Goal: Obtain resource: Obtain resource

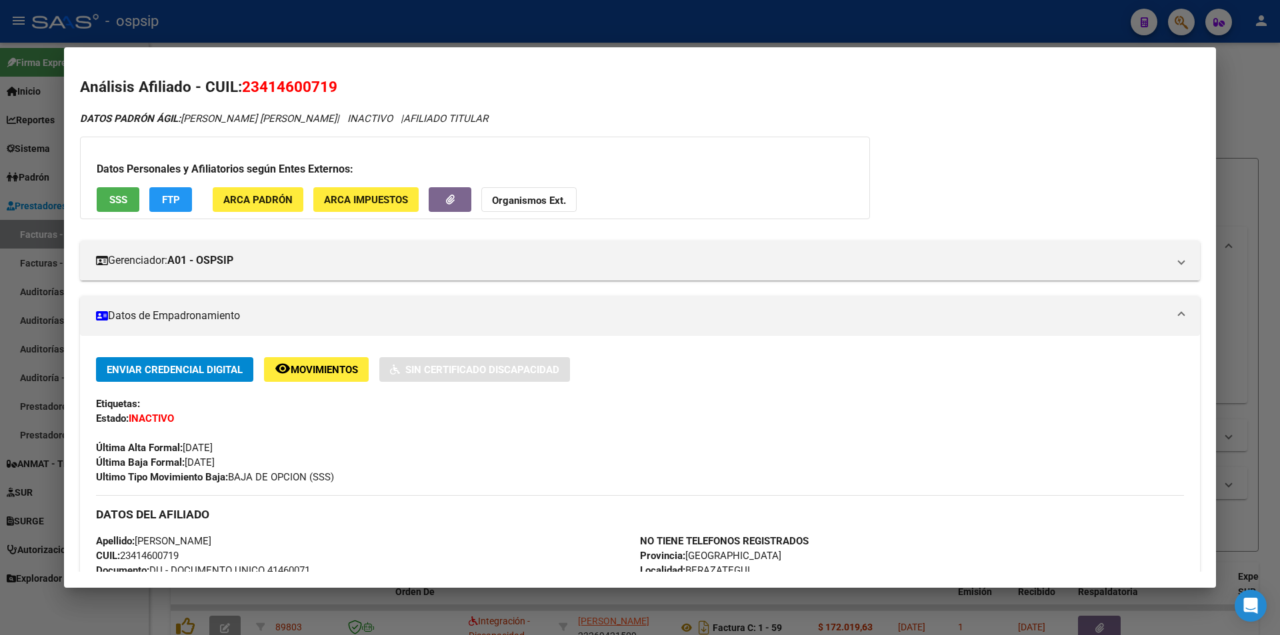
scroll to position [466, 0]
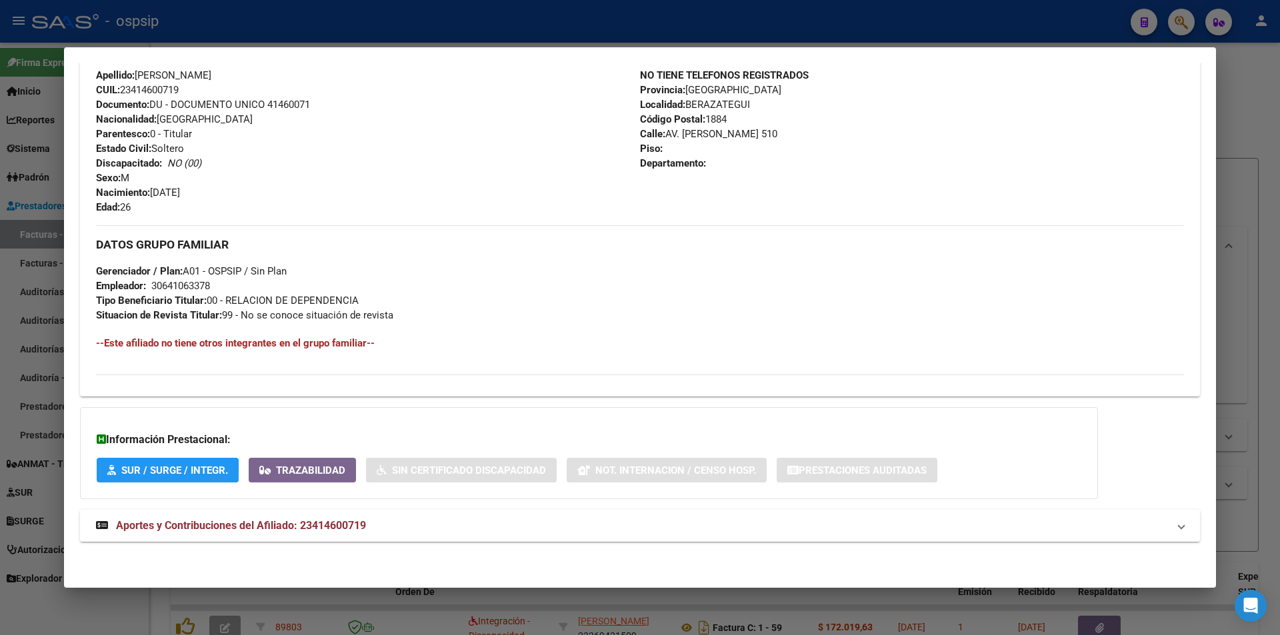
click at [340, 39] on div at bounding box center [640, 317] width 1280 height 635
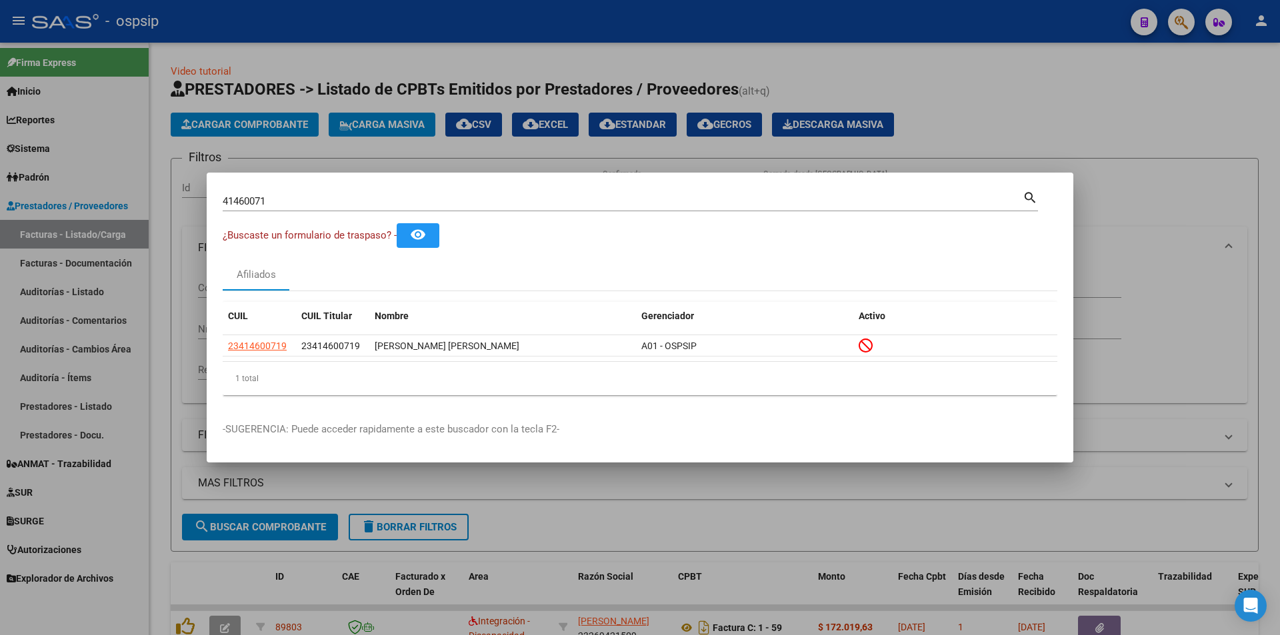
click at [317, 155] on div at bounding box center [640, 317] width 1280 height 635
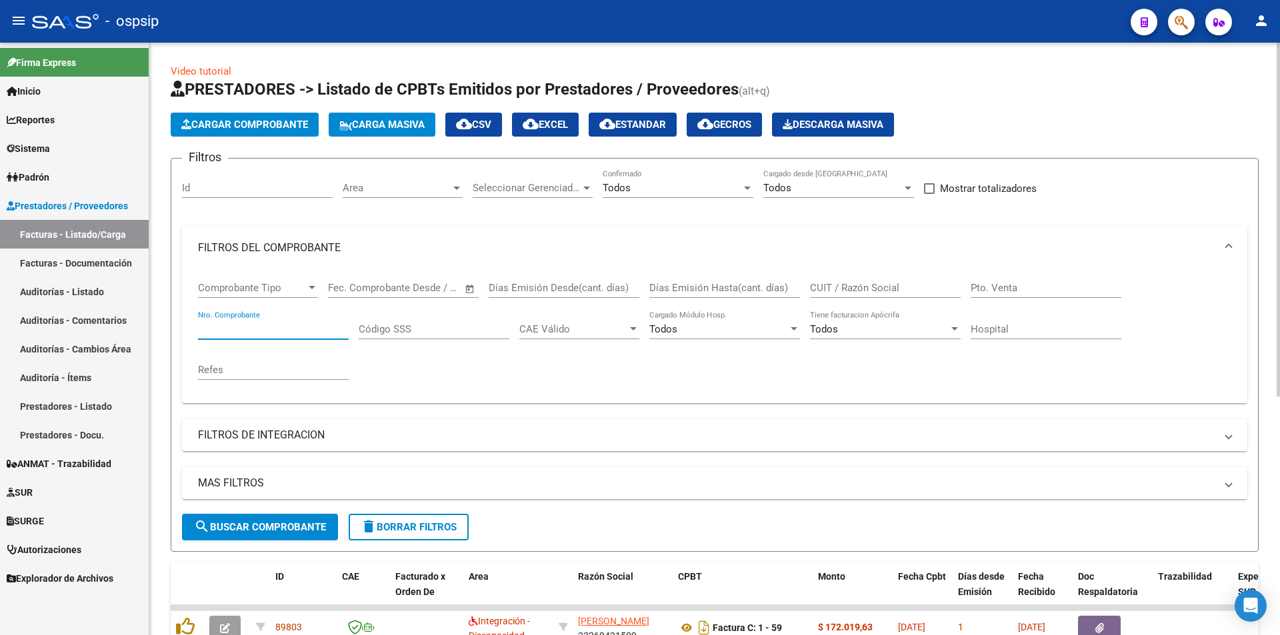
click at [239, 331] on input "Nro. Comprobante" at bounding box center [273, 329] width 151 height 12
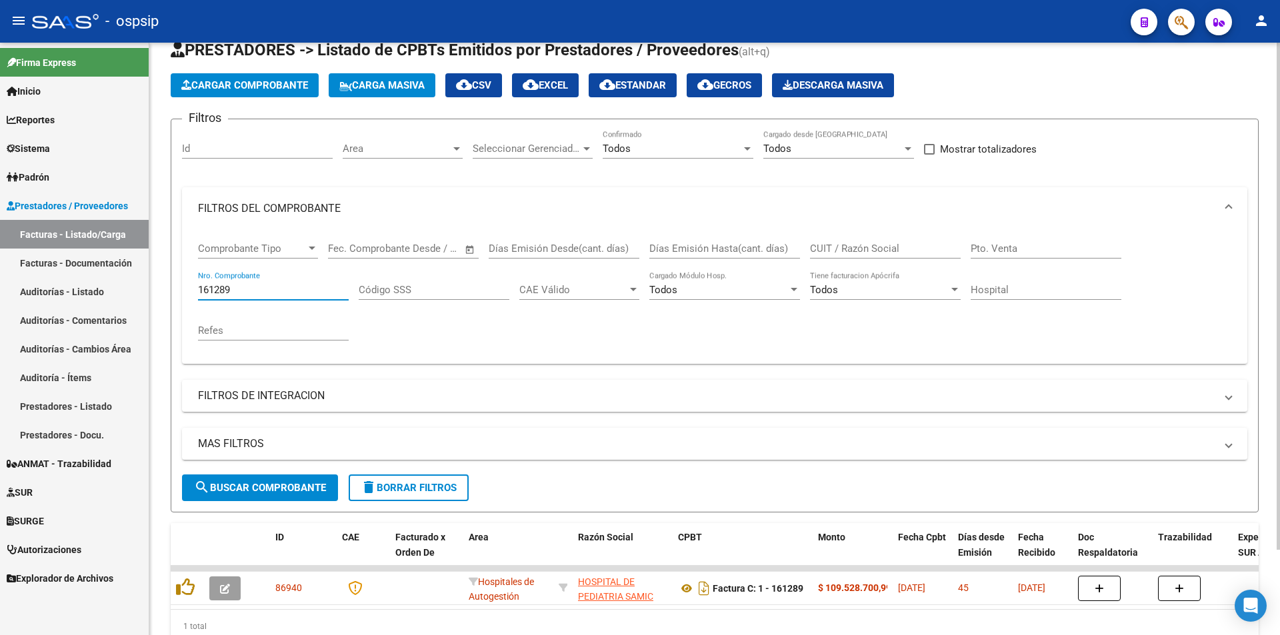
scroll to position [100, 0]
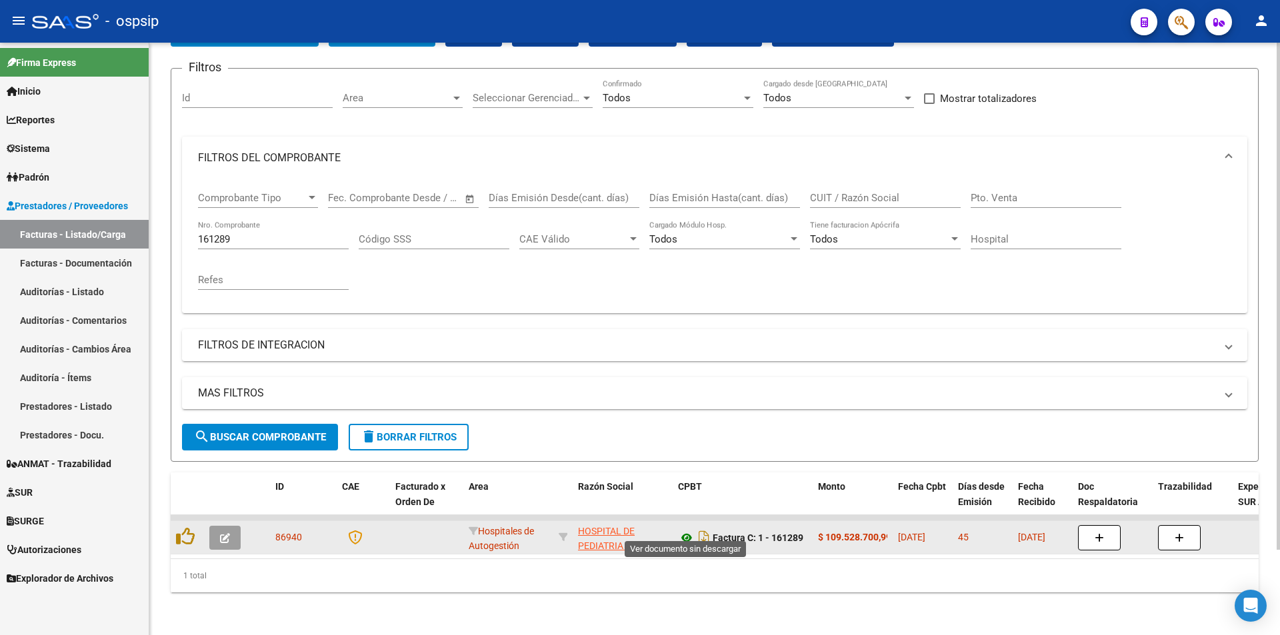
click at [683, 532] on icon at bounding box center [686, 538] width 17 height 16
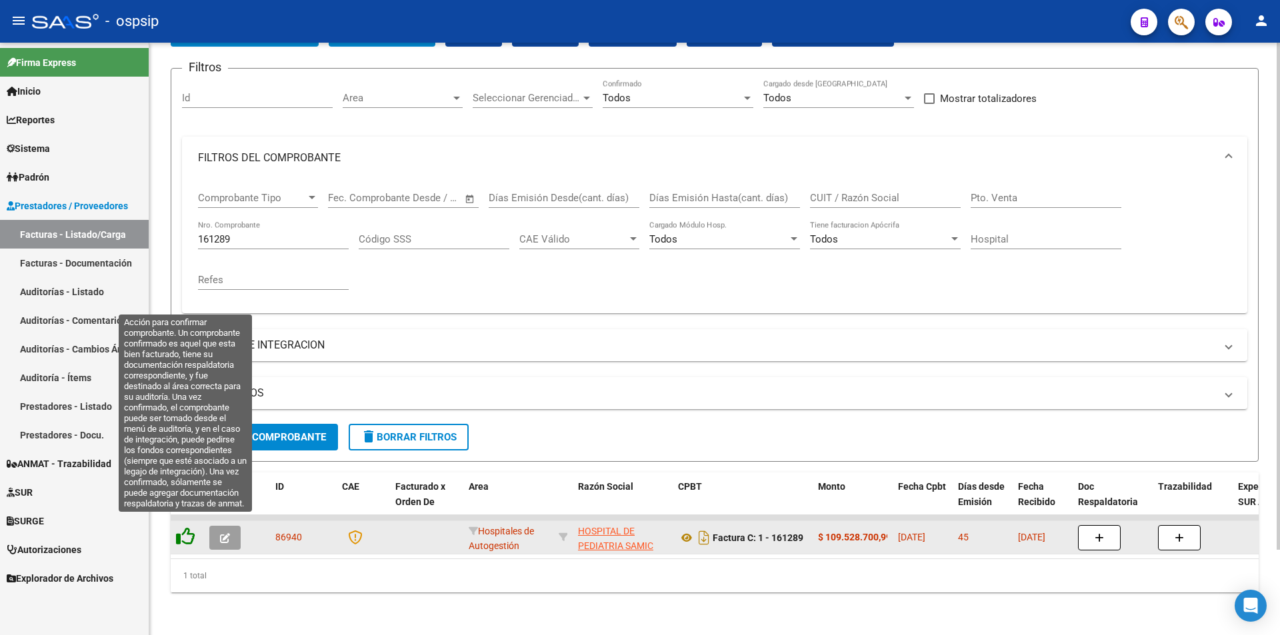
click at [183, 532] on icon at bounding box center [185, 536] width 19 height 19
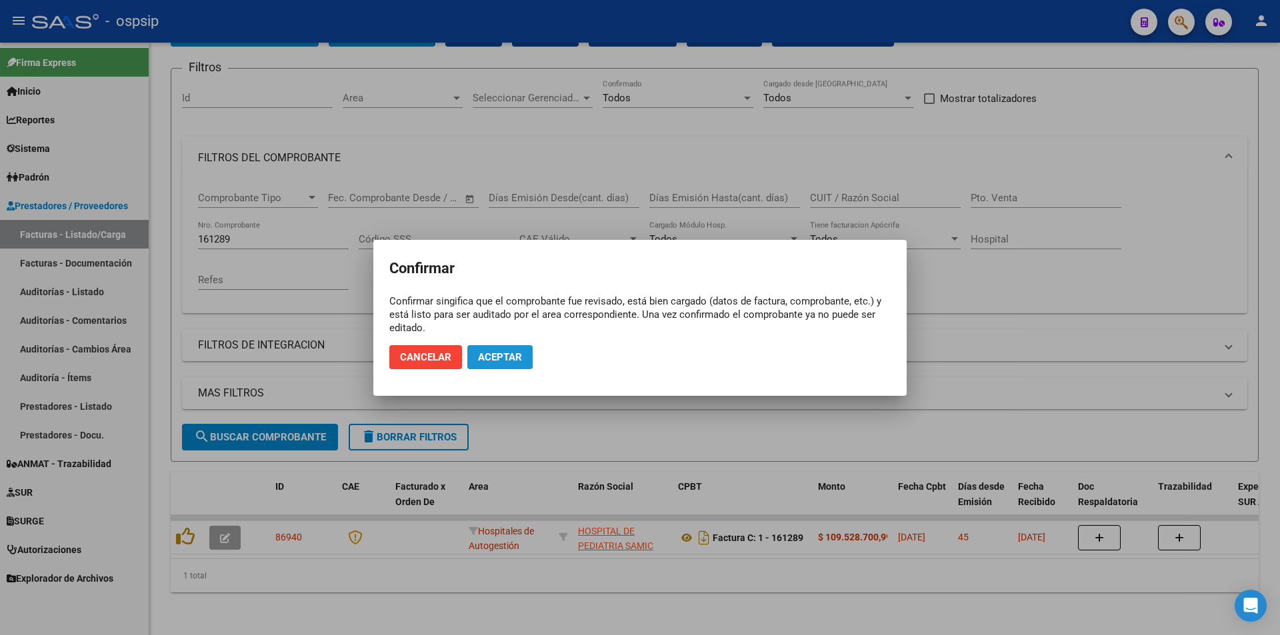
click at [509, 355] on span "Aceptar" at bounding box center [500, 357] width 44 height 12
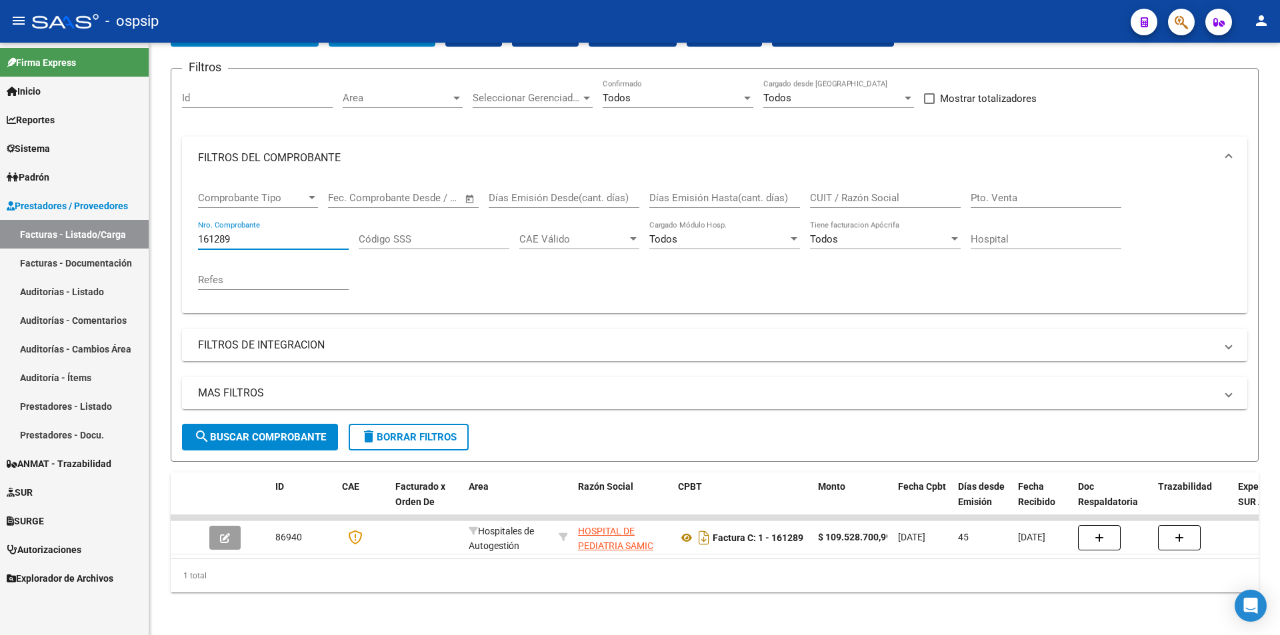
drag, startPoint x: 235, startPoint y: 231, endPoint x: 89, endPoint y: 232, distance: 146.7
click at [89, 232] on mat-sidenav-container "Firma Express Inicio Calendario SSS Instructivos Contacto OS Reportes Egresos D…" at bounding box center [640, 339] width 1280 height 593
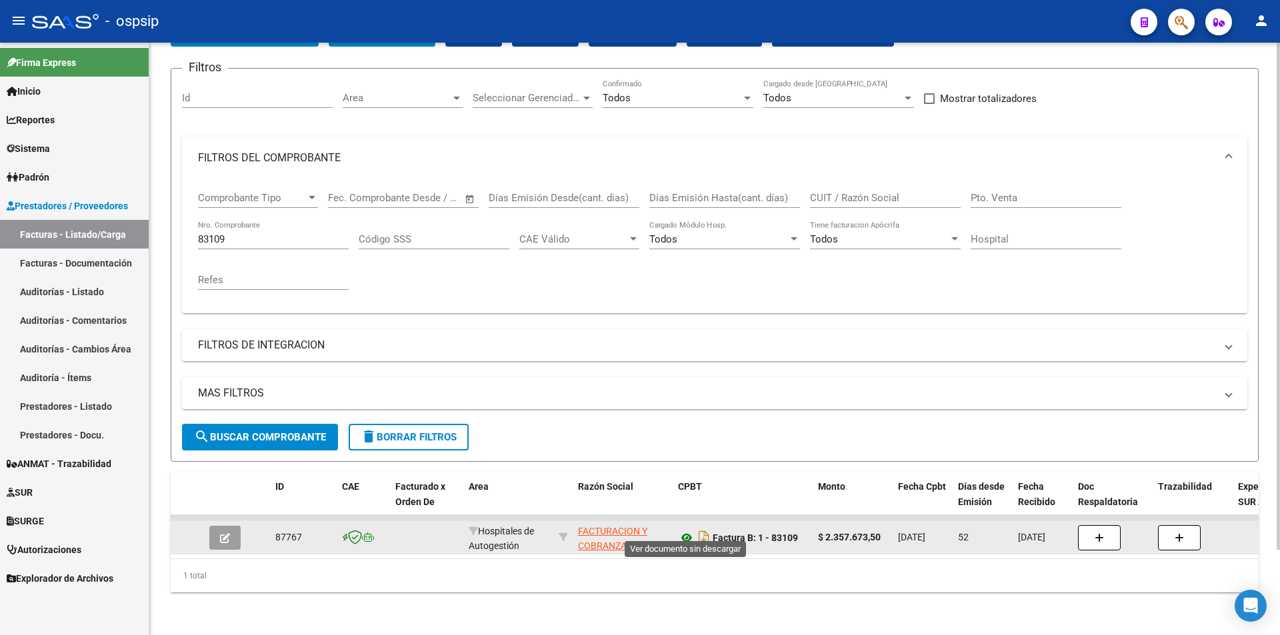
click at [686, 530] on icon at bounding box center [686, 538] width 17 height 16
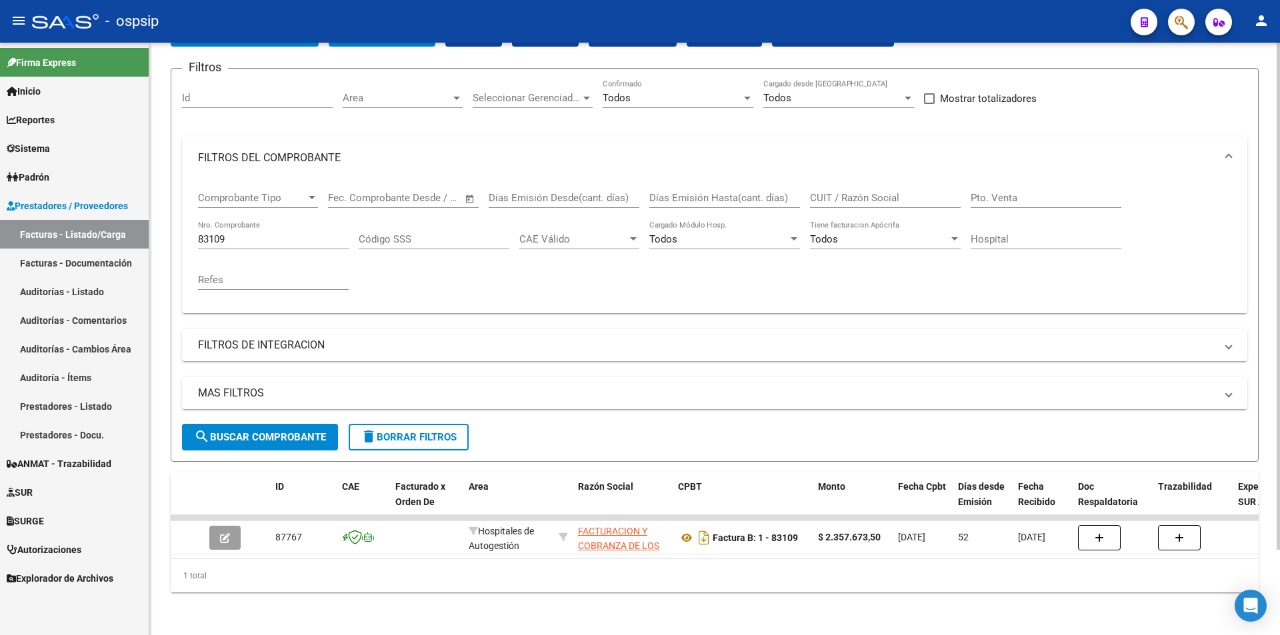
click at [267, 233] on input "83109" at bounding box center [273, 239] width 151 height 12
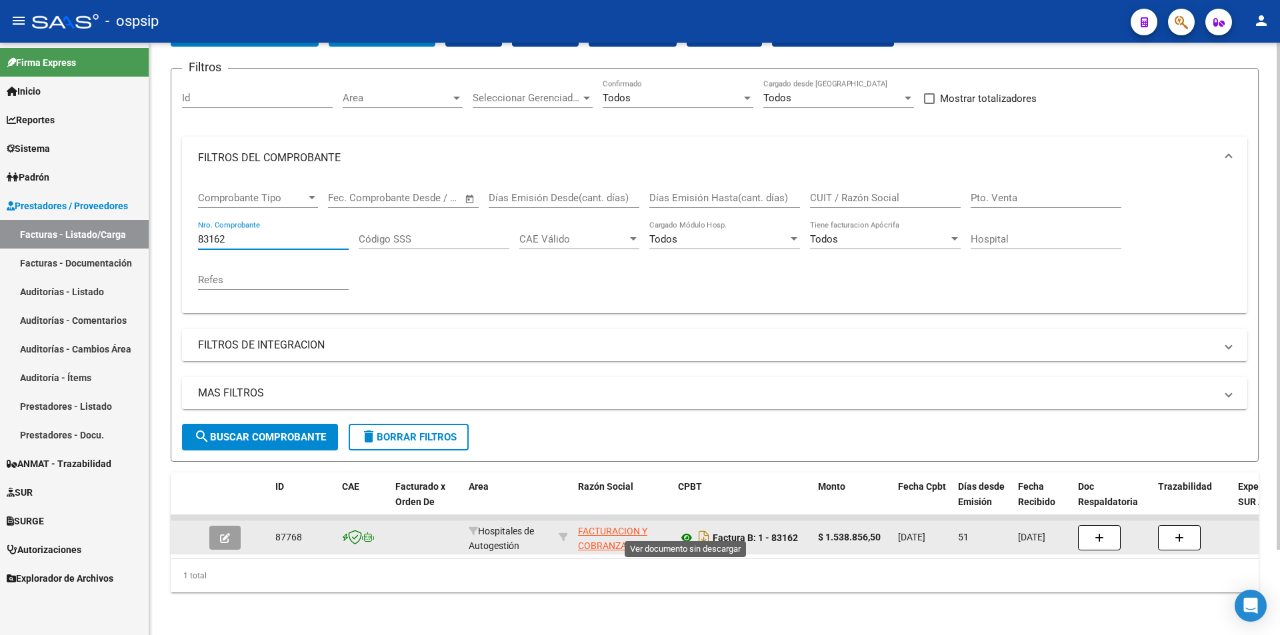
click at [683, 530] on icon at bounding box center [686, 538] width 17 height 16
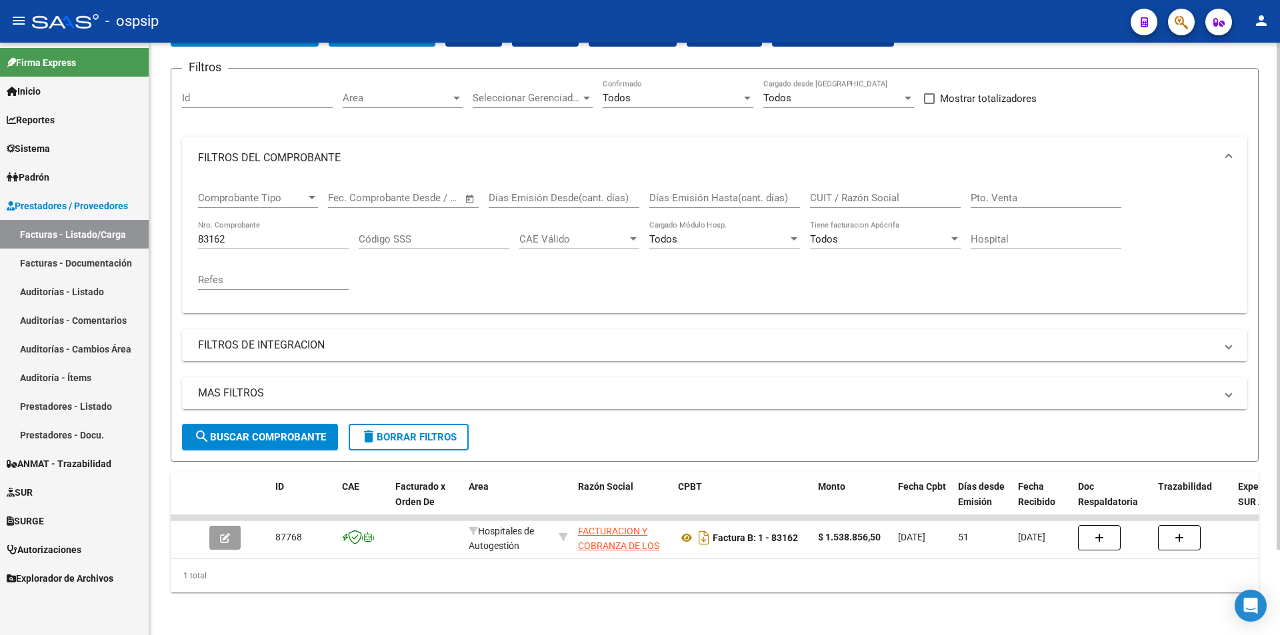
click at [229, 233] on input "83162" at bounding box center [273, 239] width 151 height 12
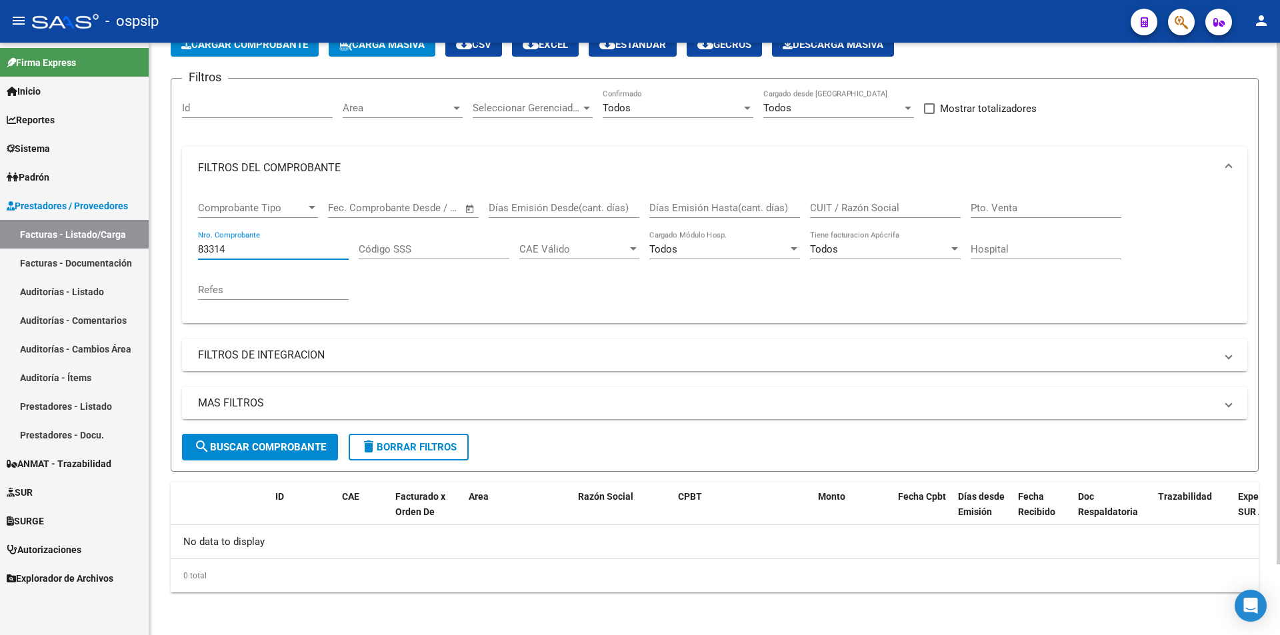
scroll to position [80, 0]
click at [215, 249] on input "83314" at bounding box center [273, 249] width 151 height 12
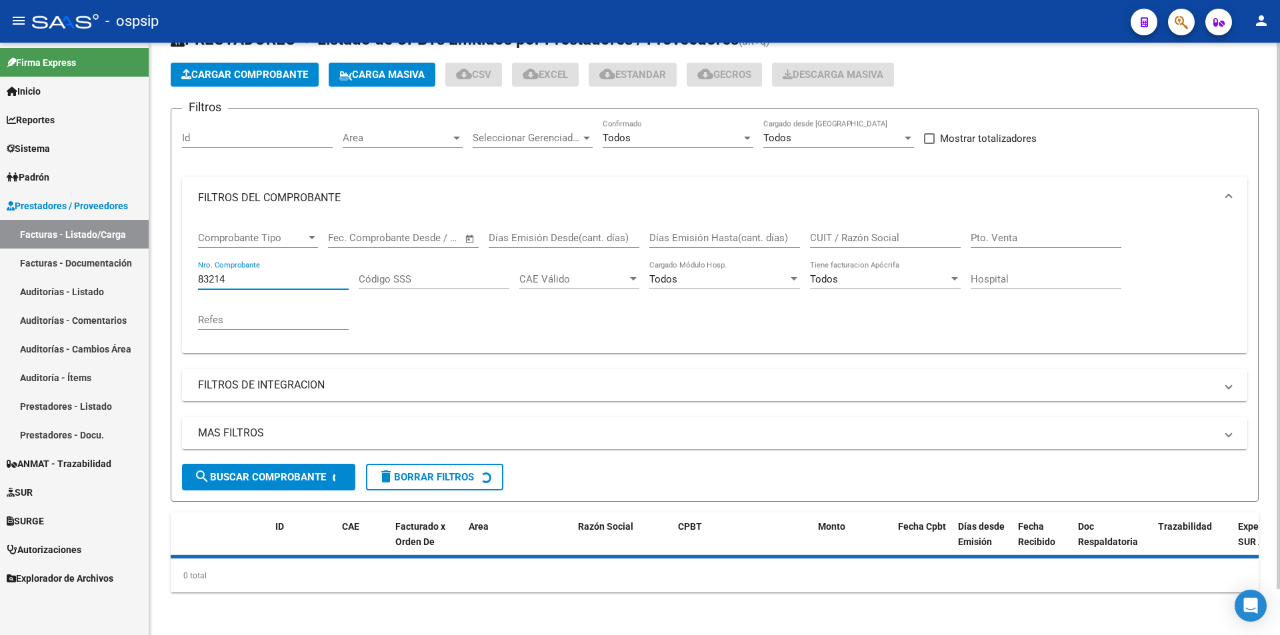
scroll to position [100, 0]
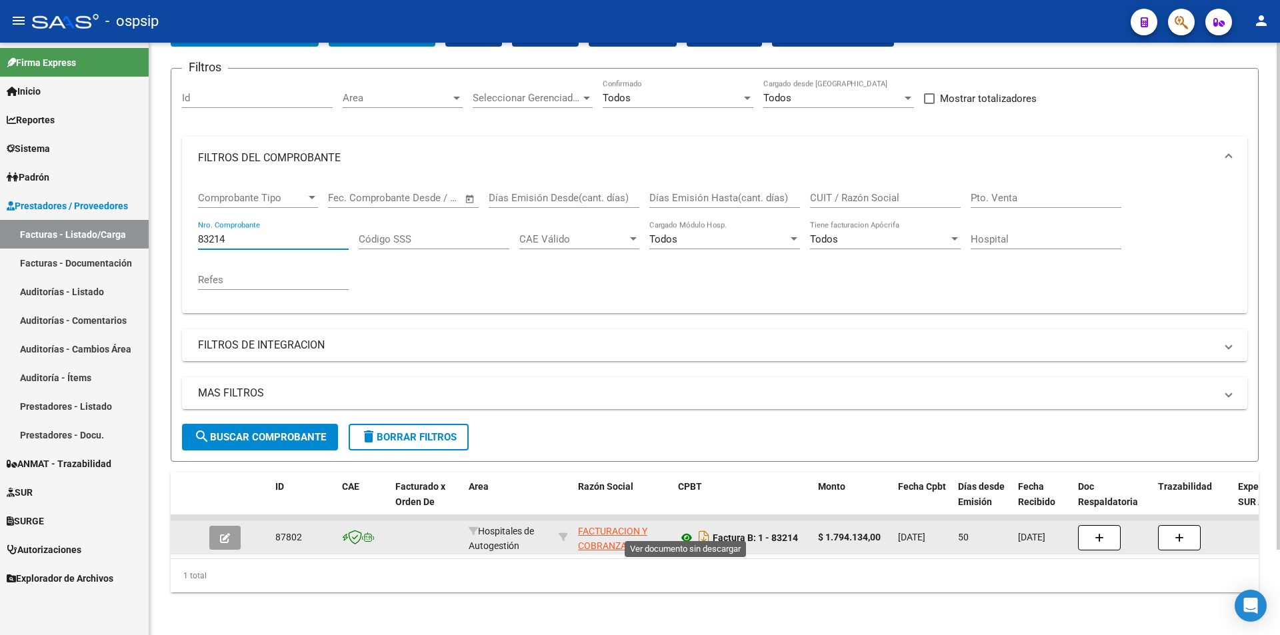
click at [680, 530] on icon at bounding box center [686, 538] width 17 height 16
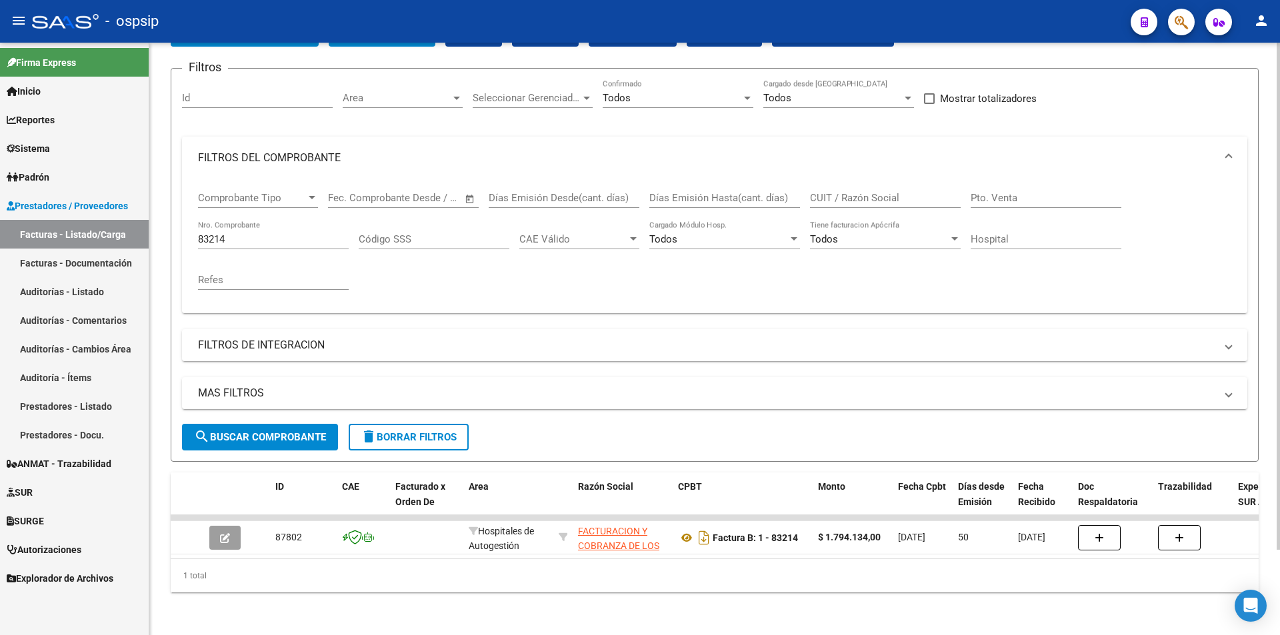
click at [282, 235] on div "83214 Nro. Comprobante" at bounding box center [273, 235] width 151 height 29
click at [263, 233] on input "83214" at bounding box center [273, 239] width 151 height 12
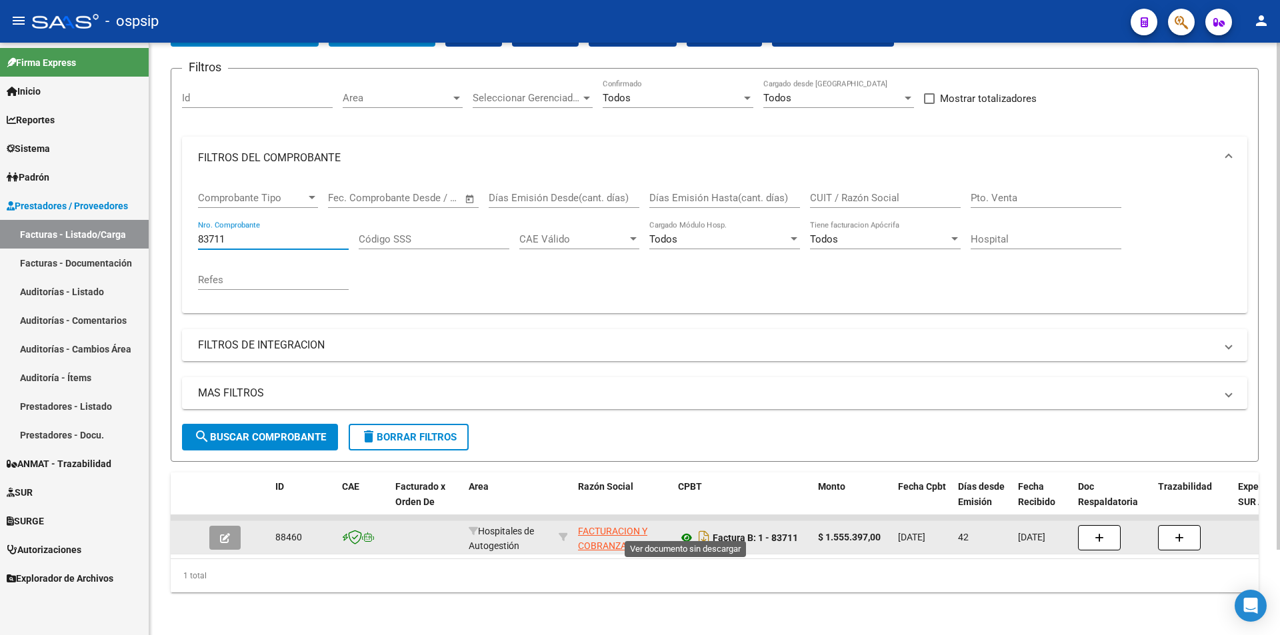
click at [685, 534] on icon at bounding box center [686, 538] width 17 height 16
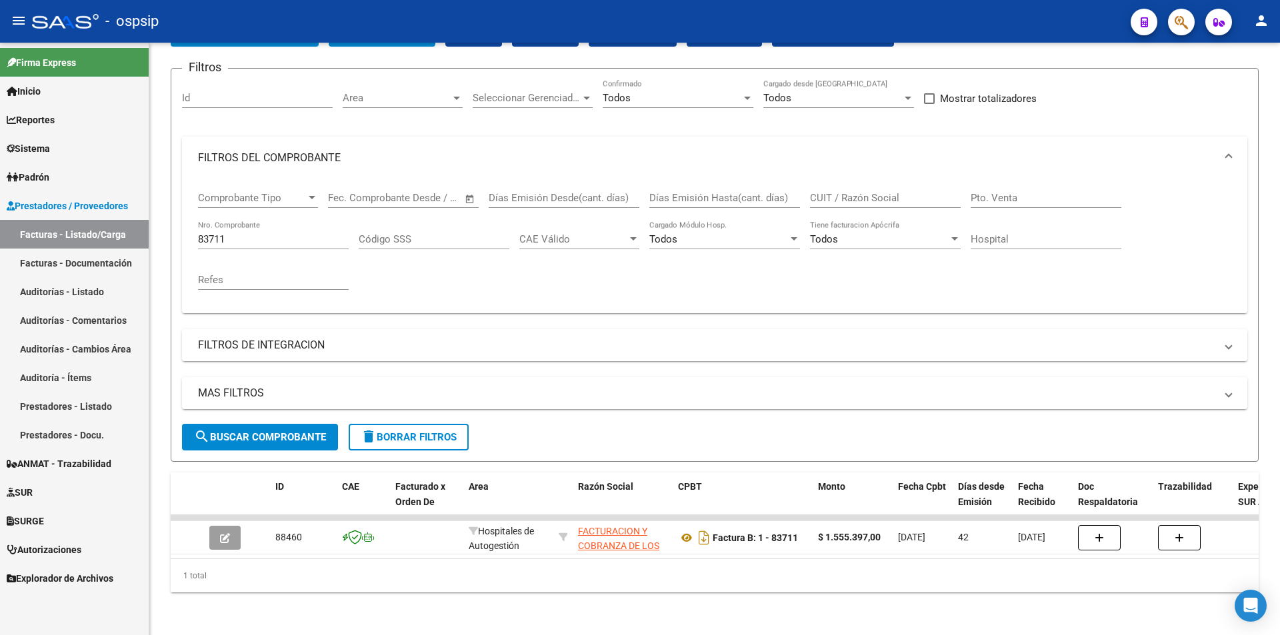
drag, startPoint x: 309, startPoint y: 227, endPoint x: 17, endPoint y: 269, distance: 295.1
click at [17, 269] on mat-sidenav-container "Firma Express Inicio Calendario SSS Instructivos Contacto OS Reportes Egresos D…" at bounding box center [640, 339] width 1280 height 593
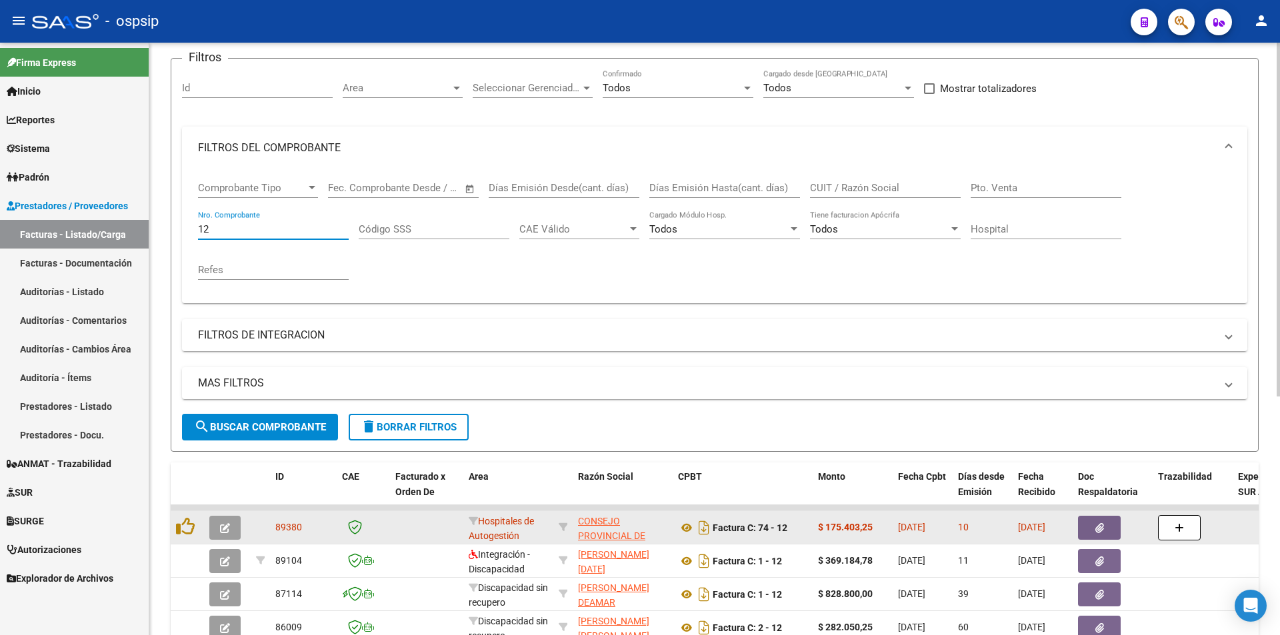
type input "12"
click at [1098, 531] on icon "button" at bounding box center [1099, 528] width 9 height 10
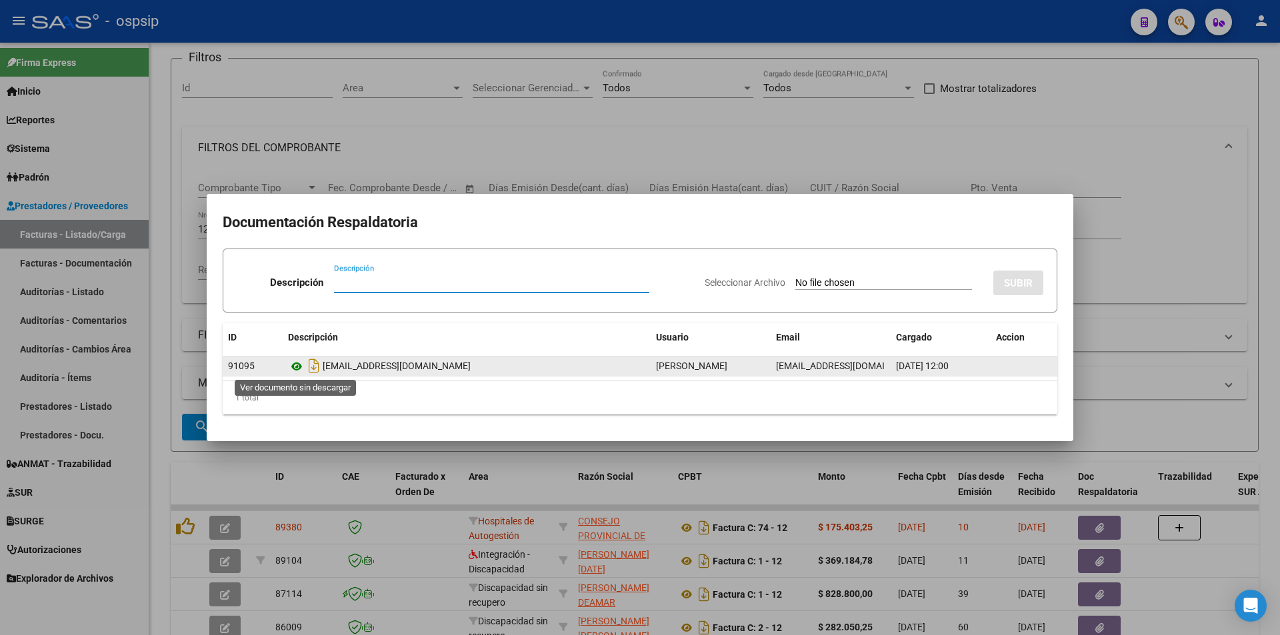
click at [301, 367] on icon at bounding box center [296, 367] width 17 height 16
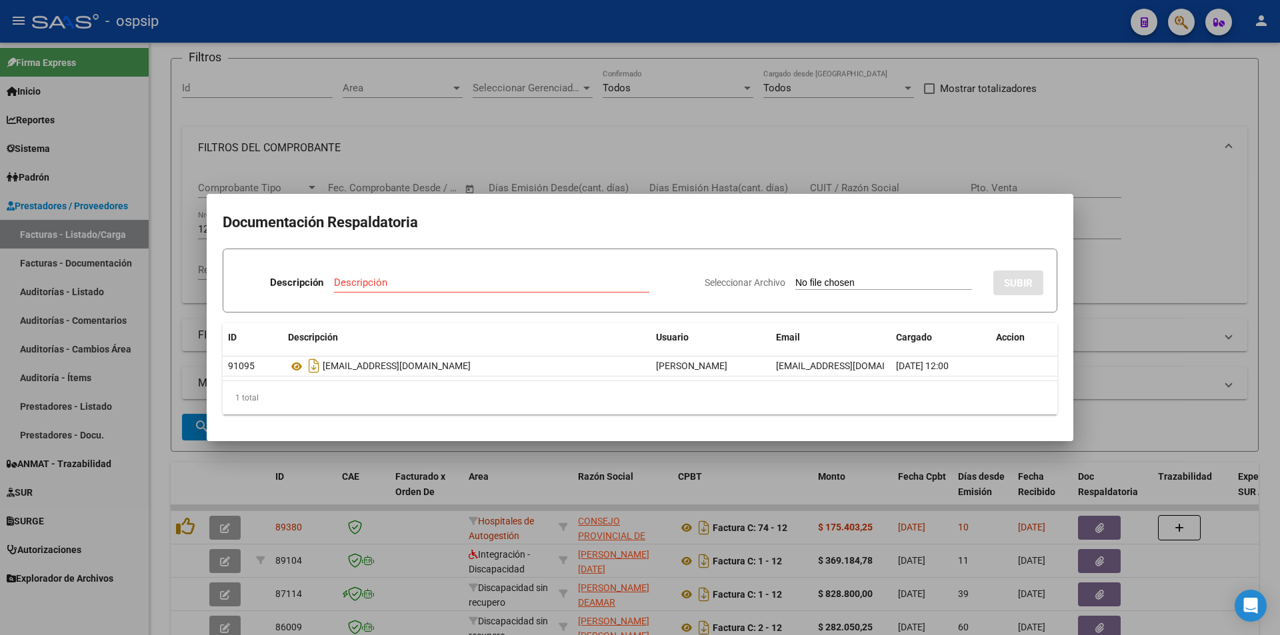
click at [487, 167] on div at bounding box center [640, 317] width 1280 height 635
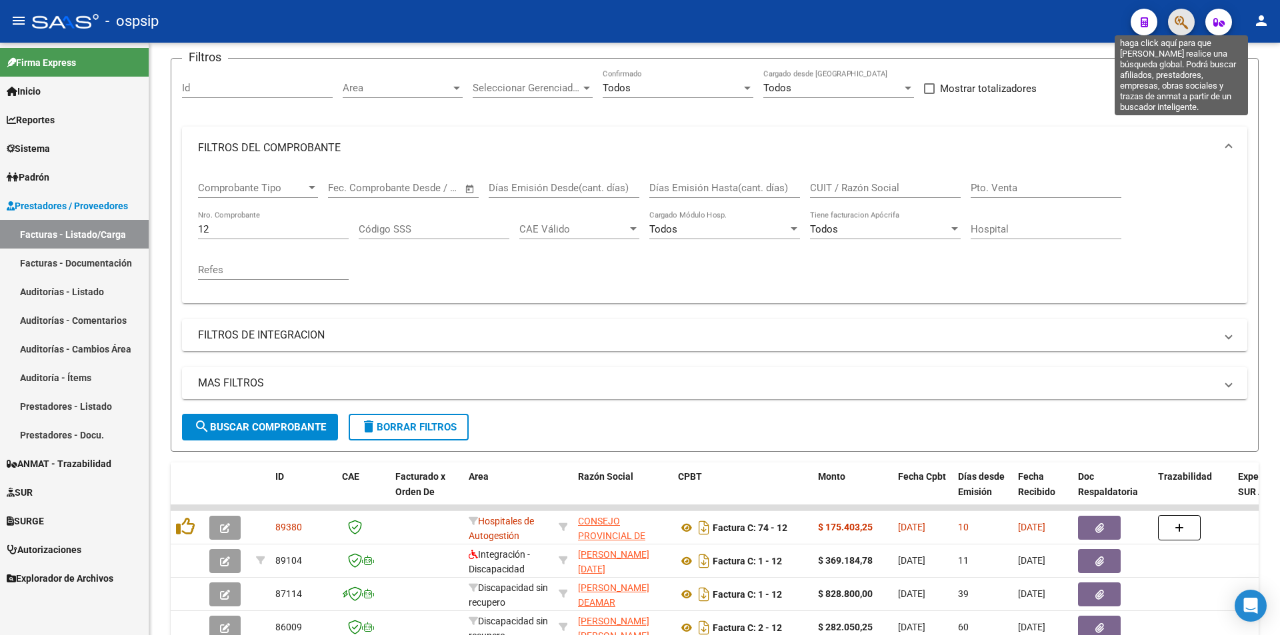
click at [1186, 22] on icon "button" at bounding box center [1181, 22] width 13 height 15
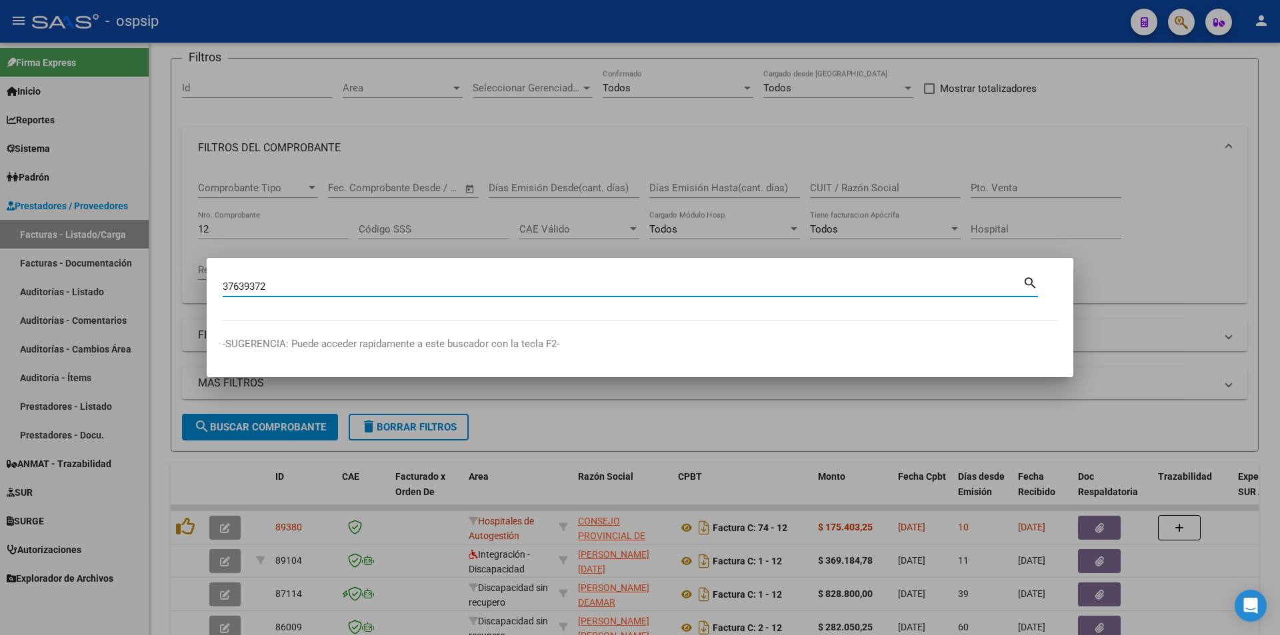
type input "37639372"
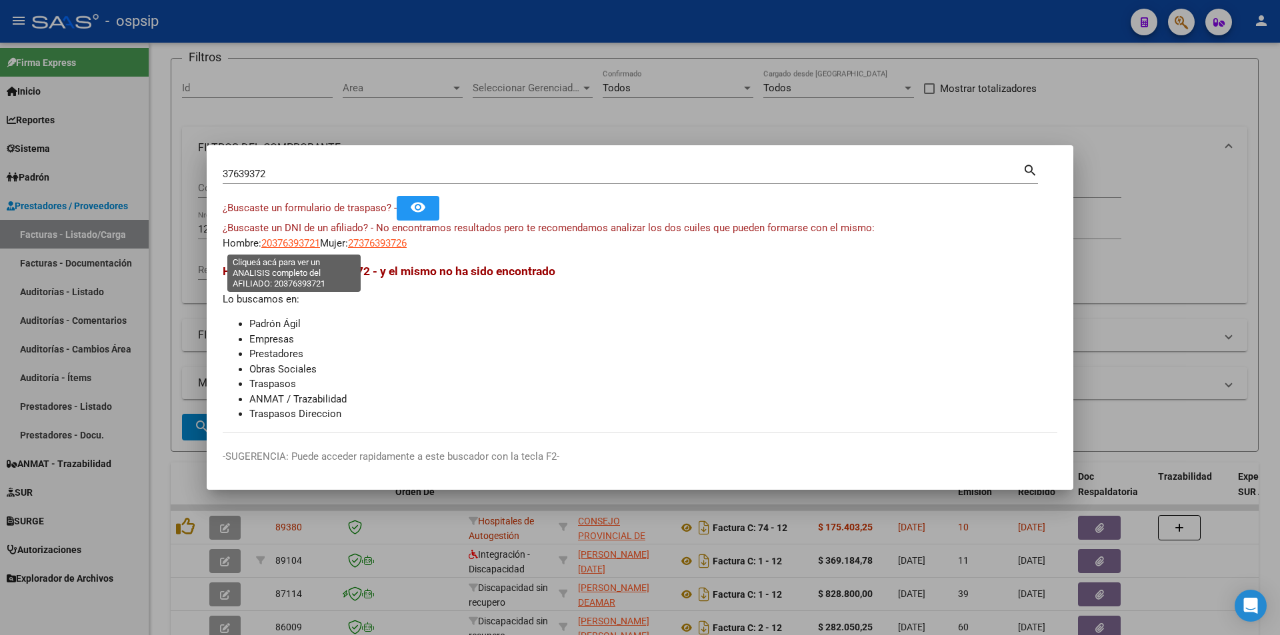
click at [278, 246] on span "20376393721" at bounding box center [290, 243] width 59 height 12
type textarea "20376393721"
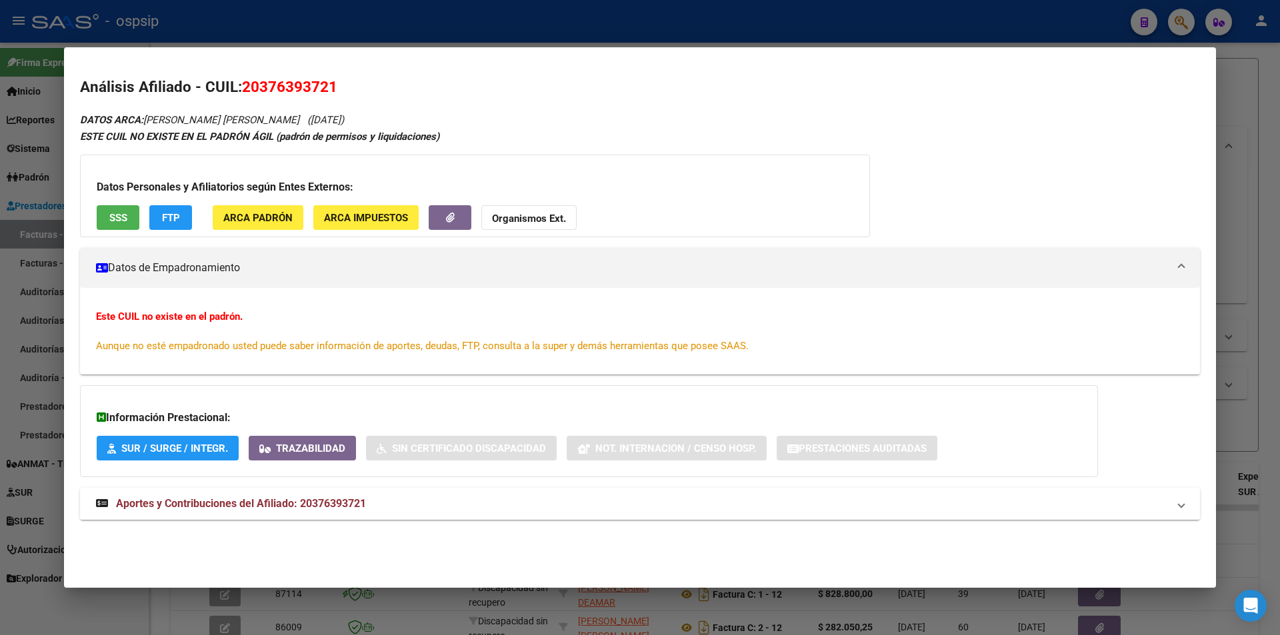
click at [319, 500] on span "Aportes y Contribuciones del Afiliado: 20376393721" at bounding box center [241, 503] width 250 height 13
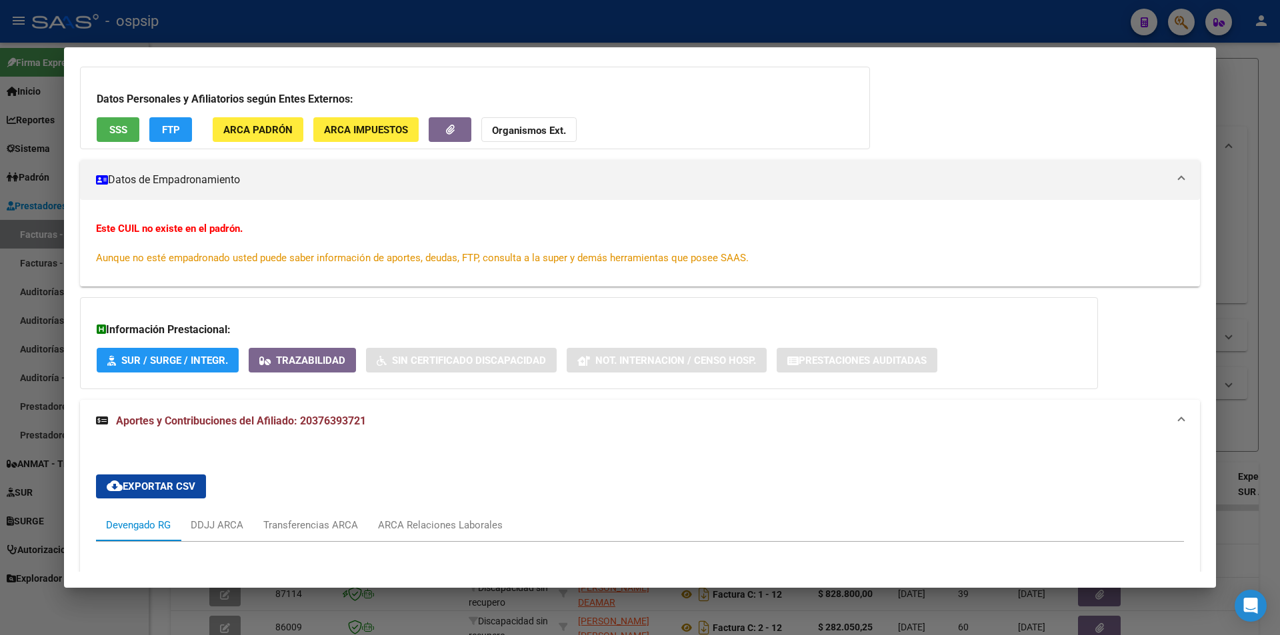
scroll to position [0, 0]
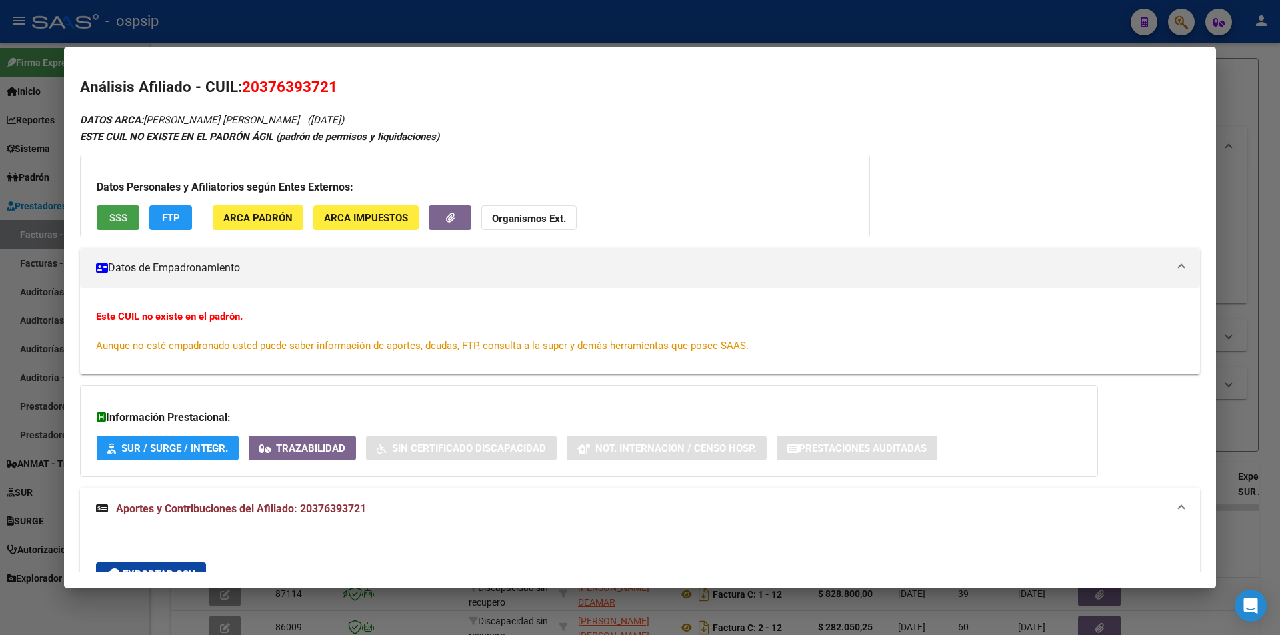
click at [99, 221] on button "SSS" at bounding box center [118, 217] width 43 height 25
